Goal: Transaction & Acquisition: Obtain resource

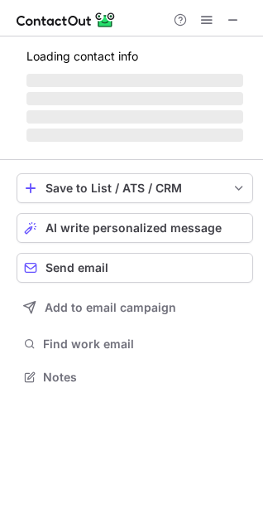
scroll to position [360, 263]
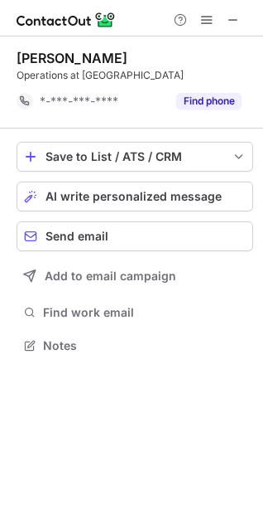
scroll to position [334, 263]
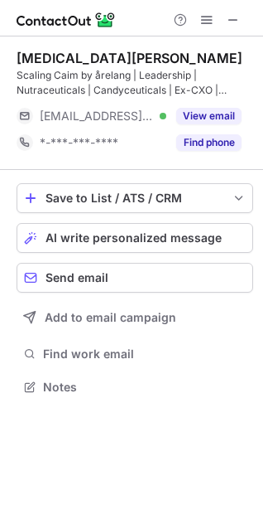
scroll to position [375, 263]
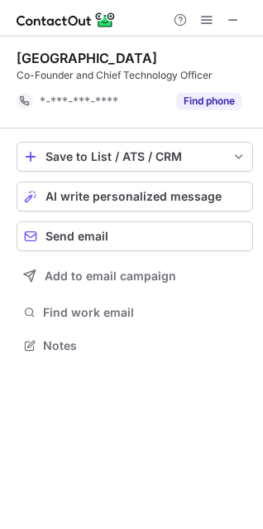
scroll to position [334, 263]
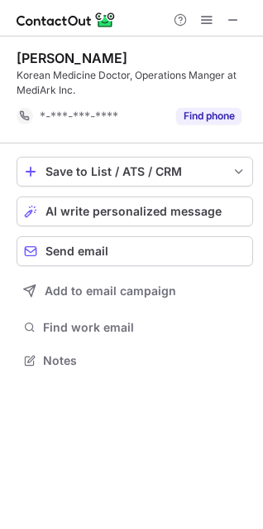
scroll to position [349, 263]
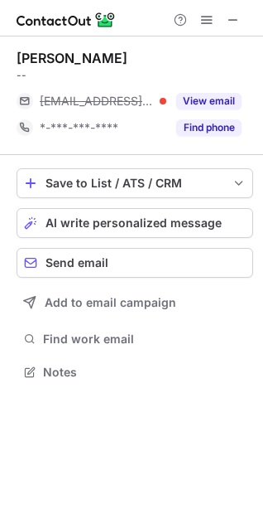
scroll to position [360, 263]
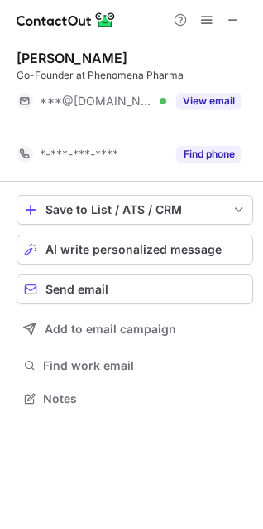
scroll to position [360, 263]
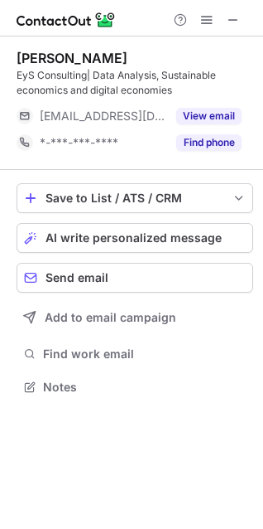
scroll to position [375, 263]
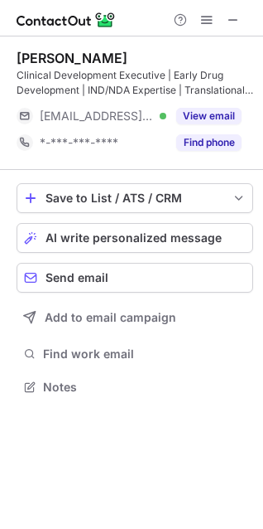
scroll to position [375, 263]
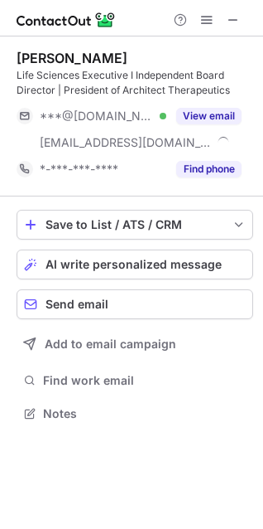
scroll to position [402, 263]
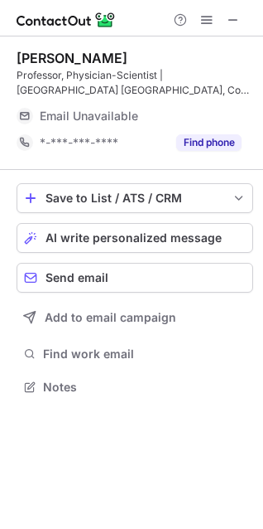
scroll to position [375, 263]
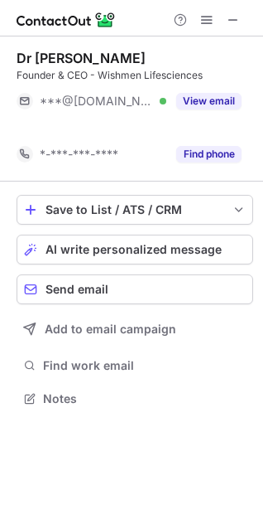
scroll to position [360, 263]
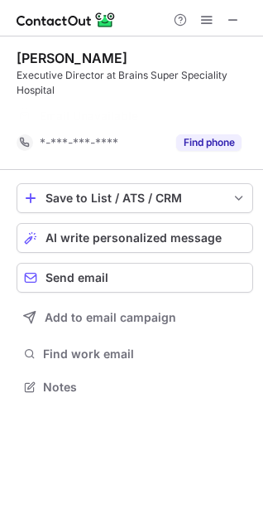
scroll to position [349, 263]
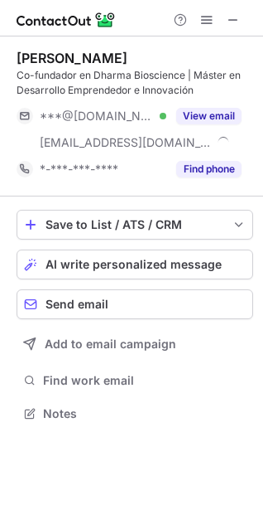
scroll to position [402, 263]
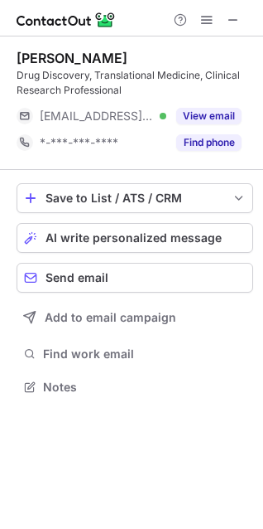
scroll to position [375, 263]
click at [230, 17] on span at bounding box center [233, 19] width 13 height 13
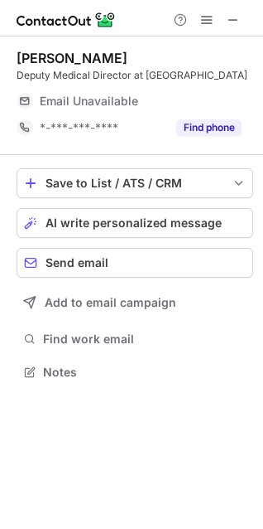
scroll to position [360, 263]
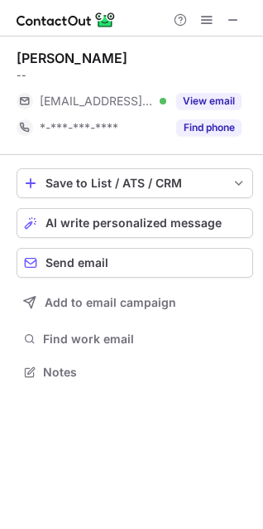
scroll to position [360, 263]
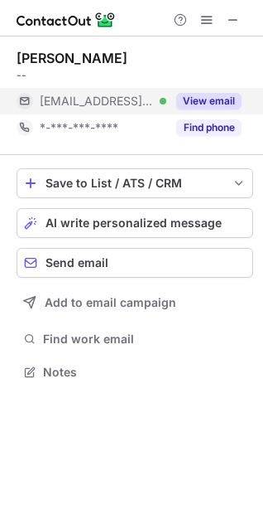
click at [201, 100] on button "View email" at bounding box center [208, 101] width 65 height 17
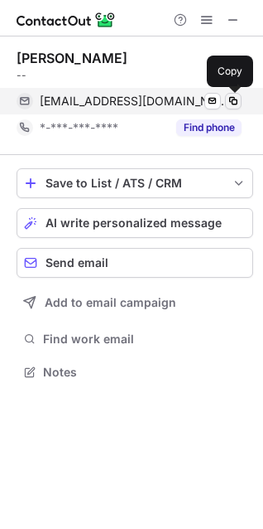
drag, startPoint x: 239, startPoint y: 109, endPoint x: 228, endPoint y: 105, distance: 12.1
click at [239, 109] on button at bounding box center [233, 101] width 17 height 17
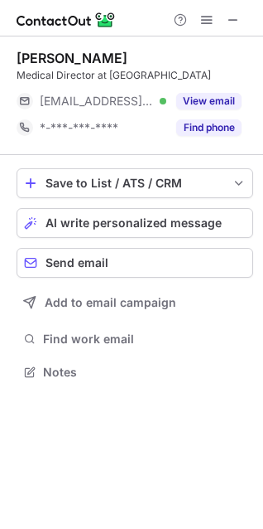
scroll to position [360, 263]
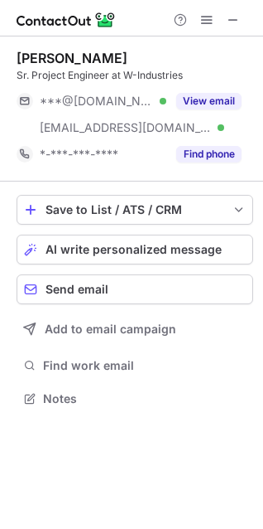
scroll to position [387, 263]
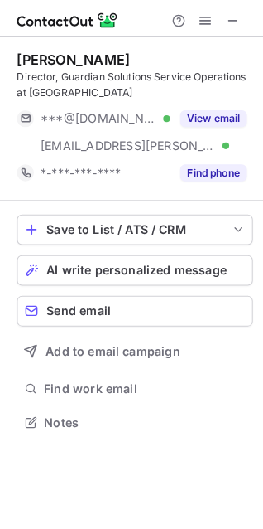
scroll to position [402, 263]
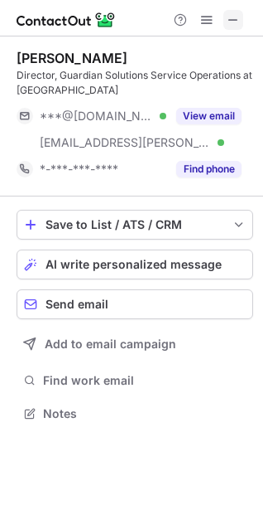
click at [229, 22] on span at bounding box center [233, 19] width 13 height 13
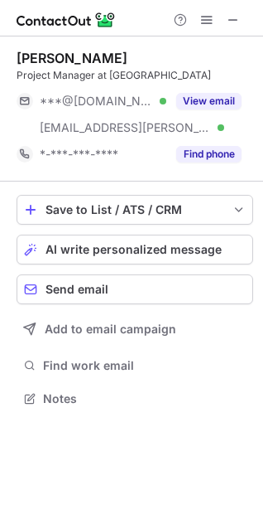
scroll to position [387, 263]
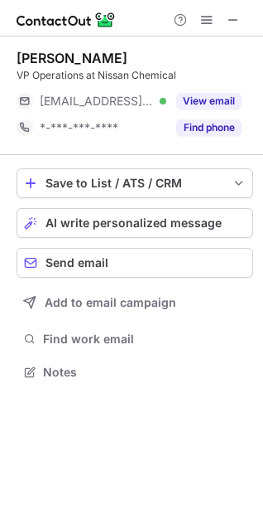
scroll to position [360, 263]
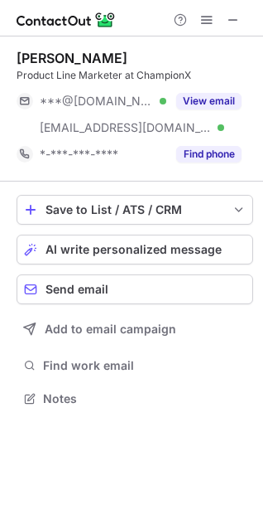
scroll to position [387, 263]
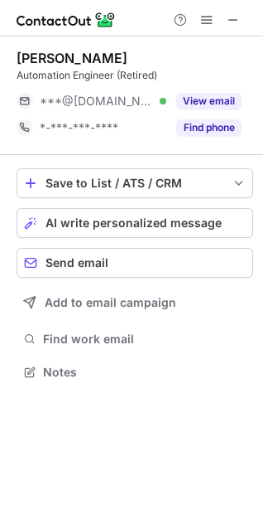
scroll to position [360, 263]
click at [228, 19] on span at bounding box center [233, 19] width 13 height 13
